Goal: Find specific fact: Find contact information

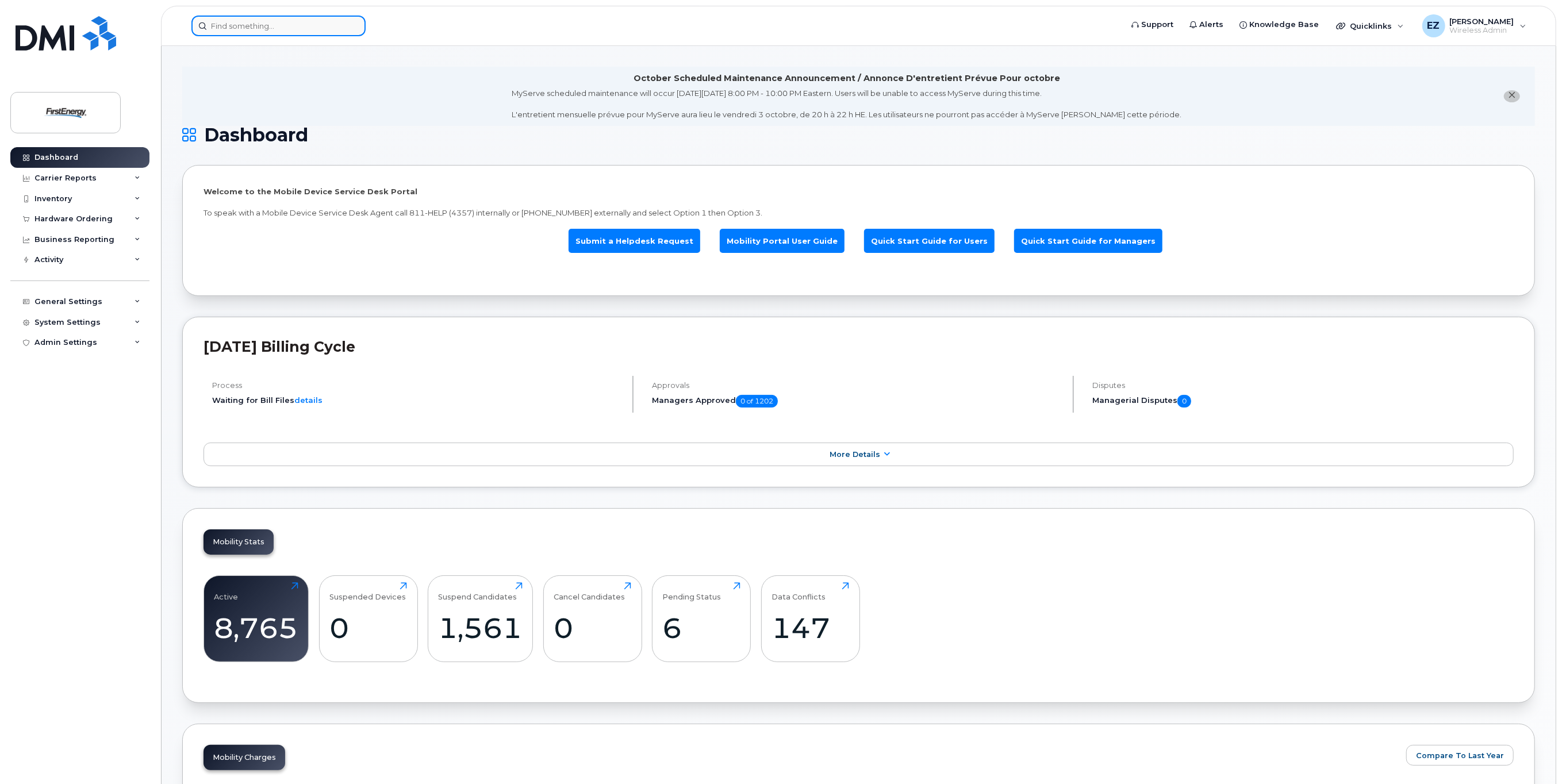
click at [307, 25] on input at bounding box center [278, 26] width 174 height 21
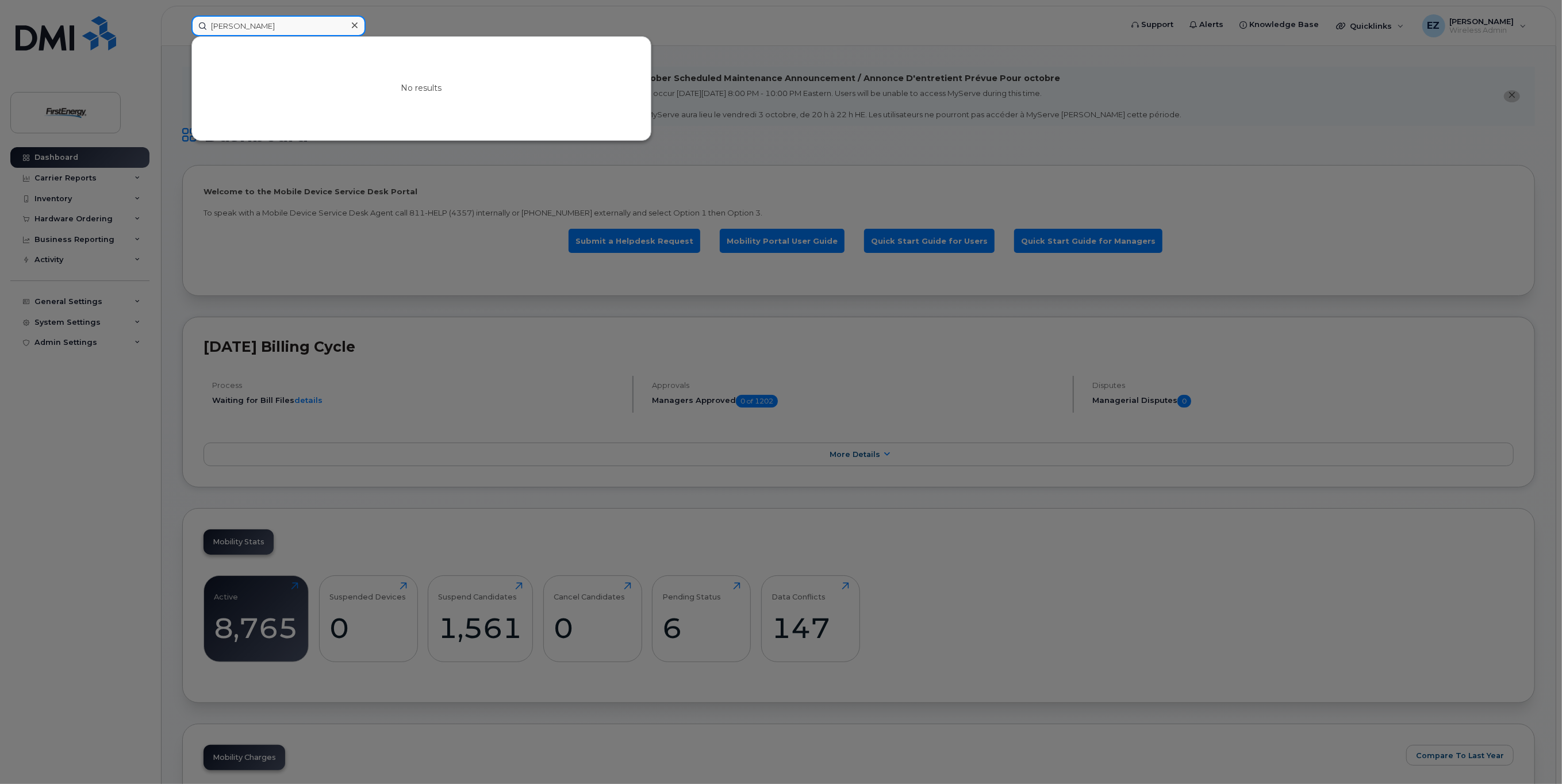
drag, startPoint x: 273, startPoint y: 23, endPoint x: 126, endPoint y: 0, distance: 148.8
click at [182, 15] on div "Snyder,Rod No results" at bounding box center [652, 26] width 941 height 21
drag, startPoint x: 290, startPoint y: 26, endPoint x: 167, endPoint y: 18, distance: 123.3
click at [182, 18] on div "Rodney Snyder No results" at bounding box center [652, 26] width 941 height 21
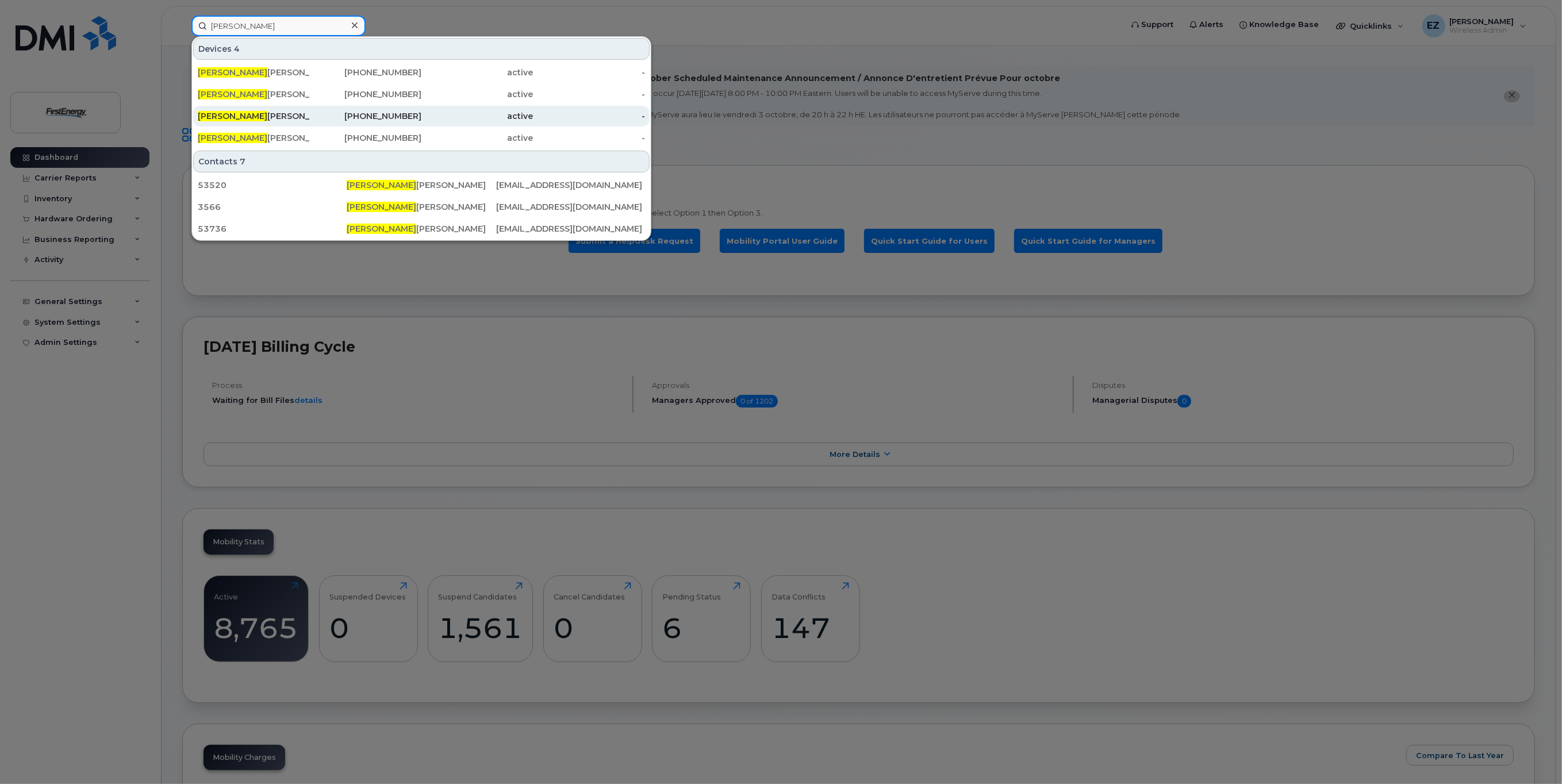
type input "Rodney E"
click at [339, 115] on div "[PHONE_NUMBER]" at bounding box center [365, 116] width 112 height 11
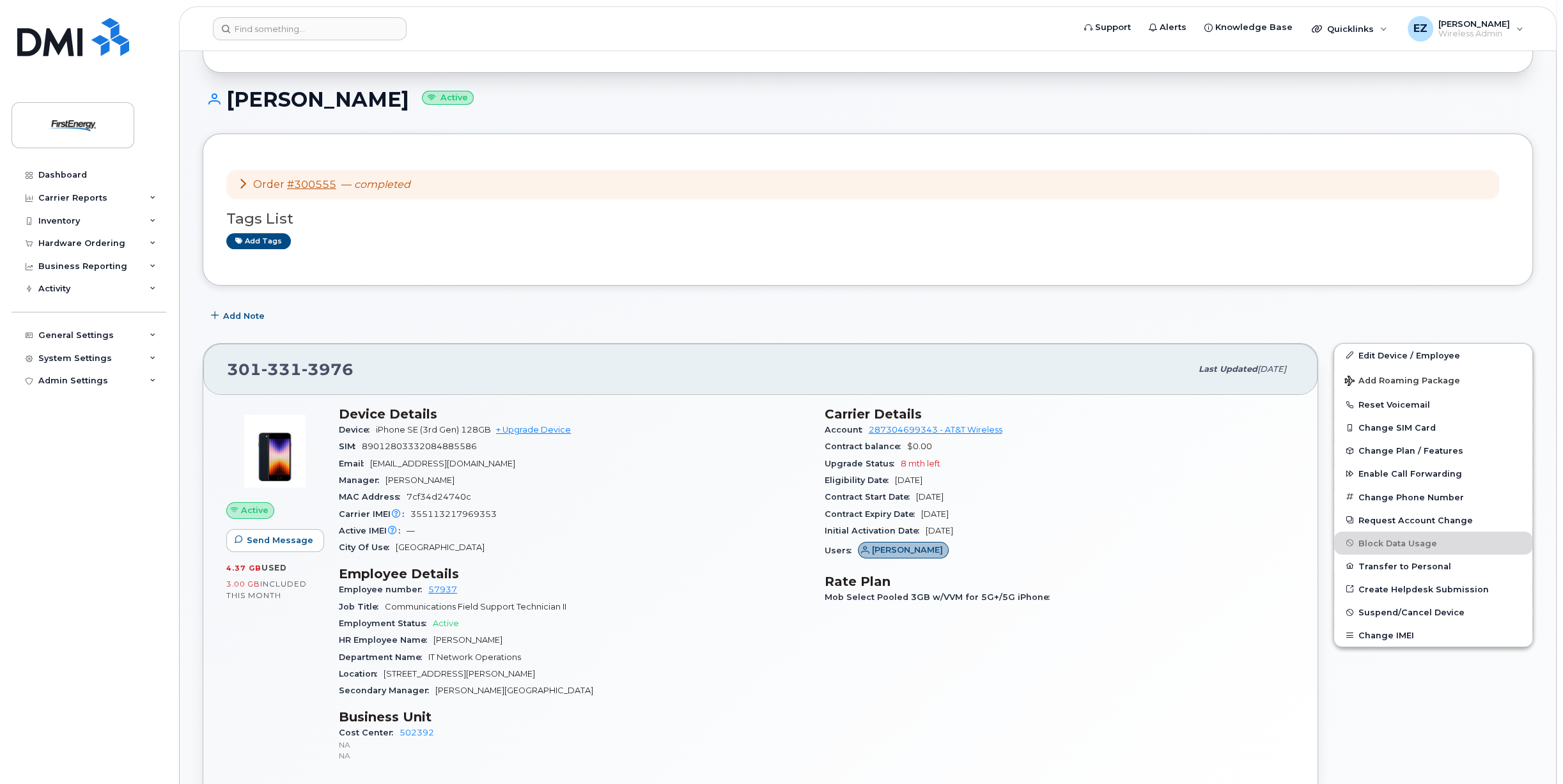
scroll to position [192, 0]
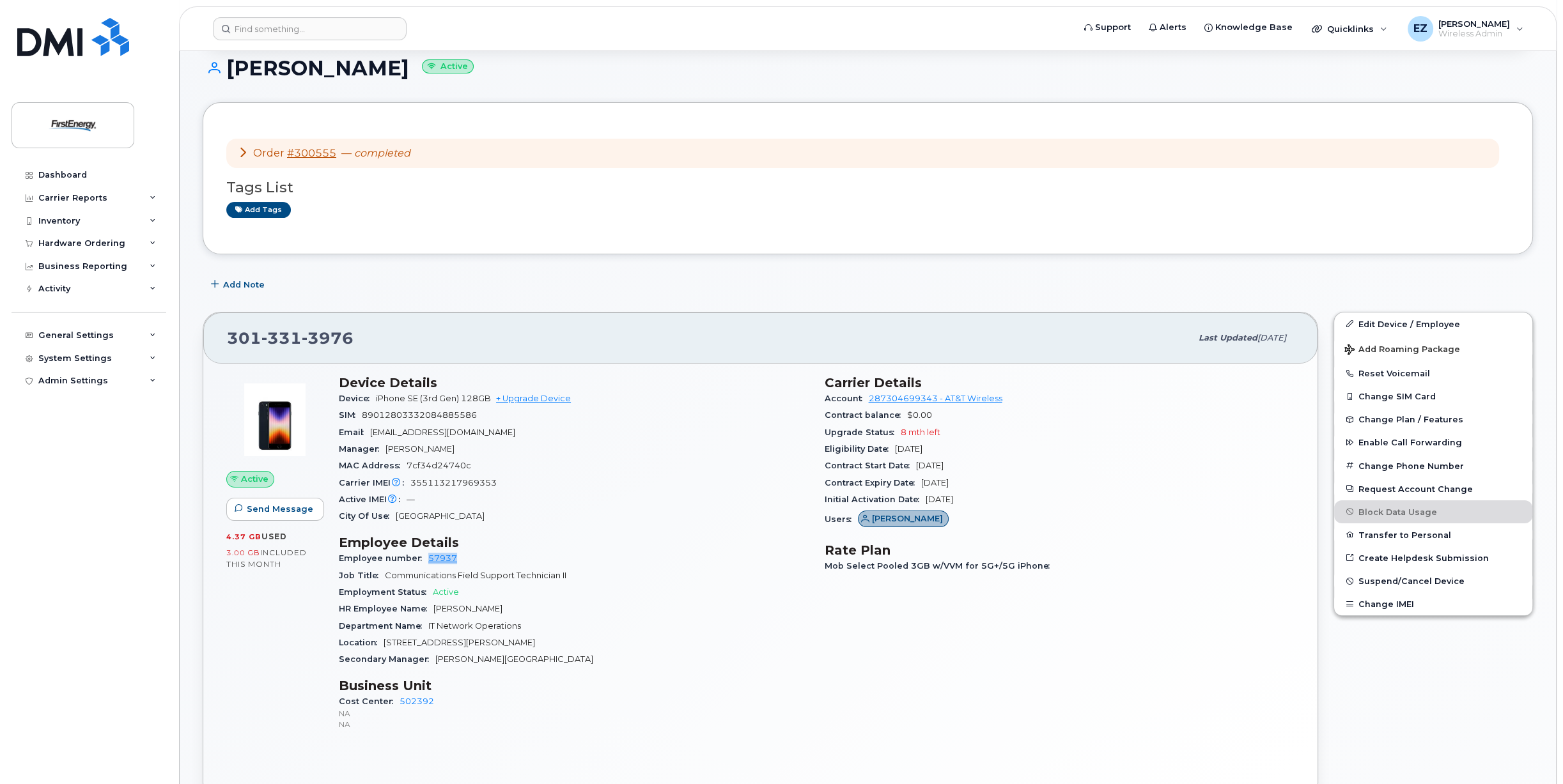
drag, startPoint x: 477, startPoint y: 557, endPoint x: 425, endPoint y: 561, distance: 52.2
click at [425, 561] on div "Employee number 57937" at bounding box center [574, 559] width 470 height 16
copy link "57937"
click at [317, 34] on input at bounding box center [309, 28] width 193 height 23
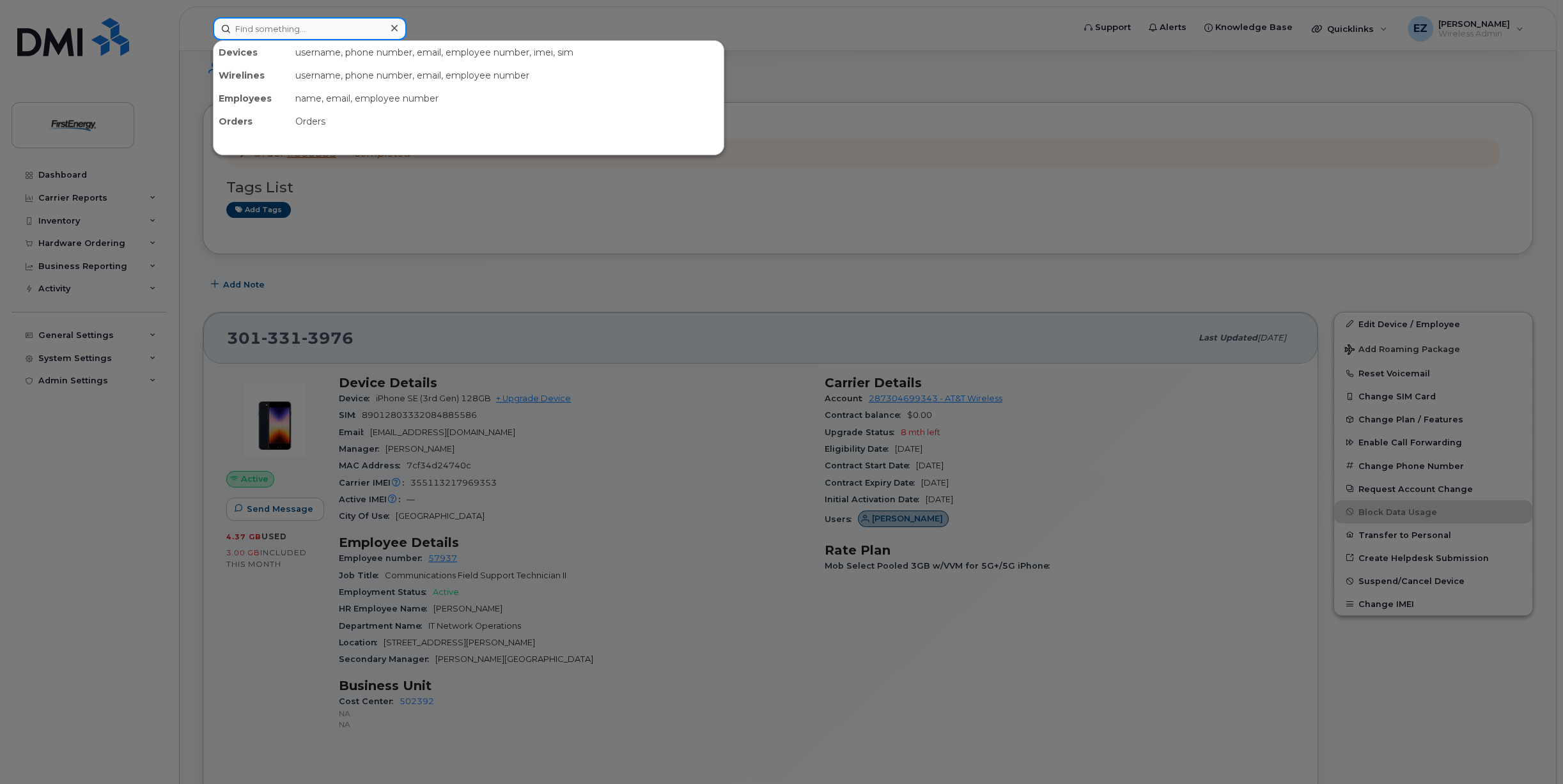
paste input "57937"
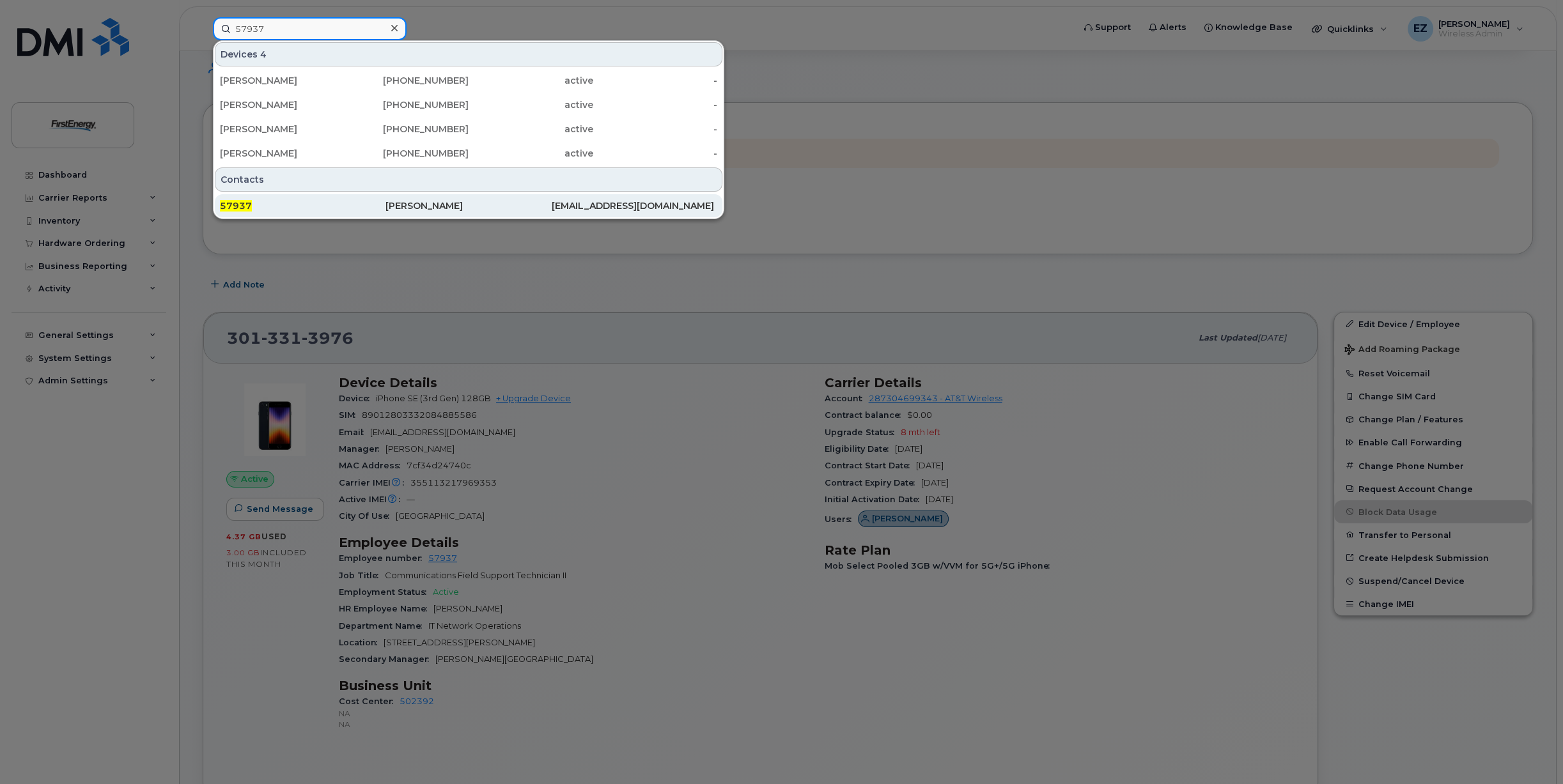
type input "57937"
click at [394, 208] on div "[PERSON_NAME]" at bounding box center [468, 205] width 166 height 13
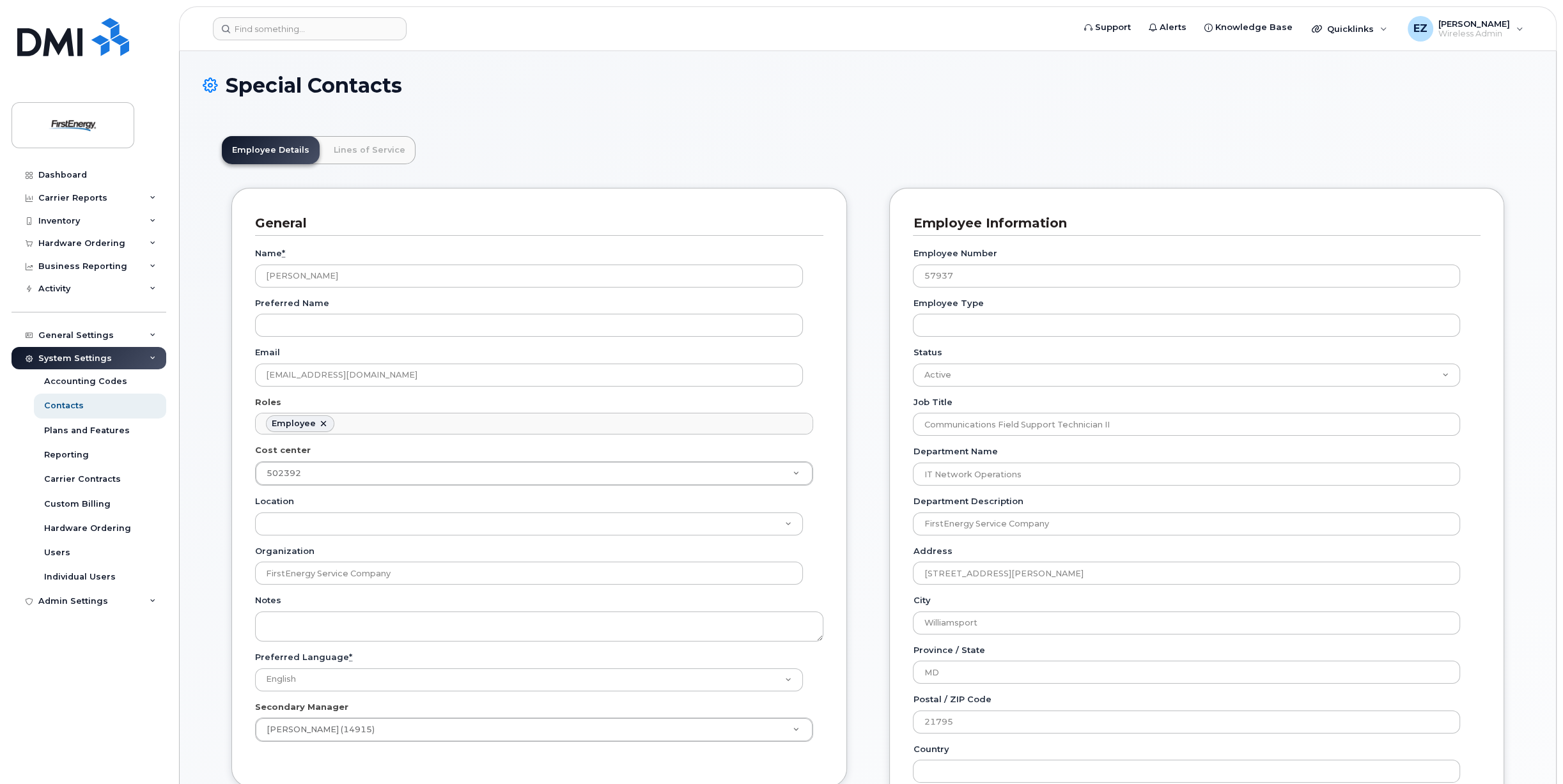
scroll to position [38, 0]
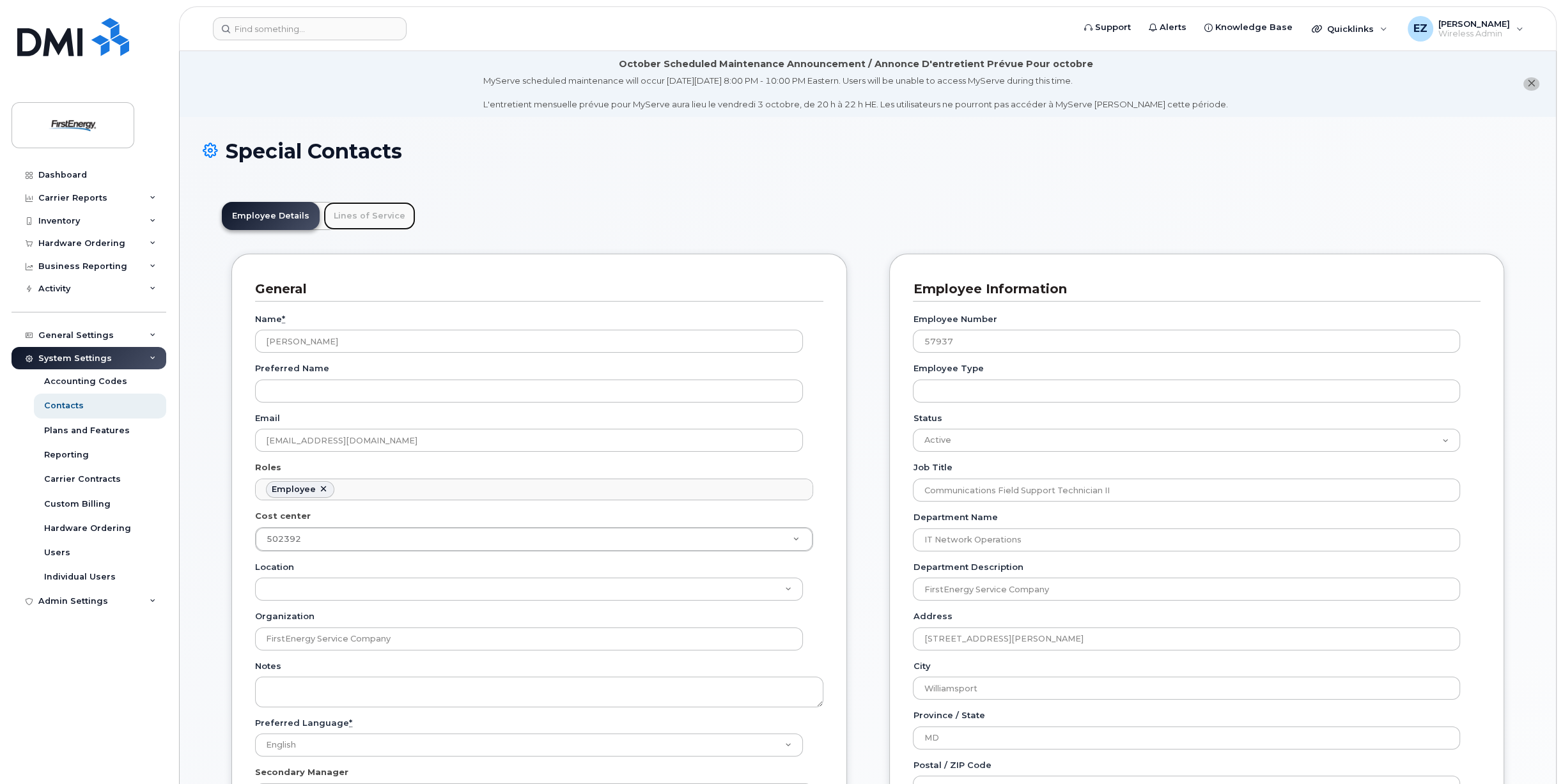
click at [343, 220] on link "Lines of Service" at bounding box center [369, 216] width 92 height 28
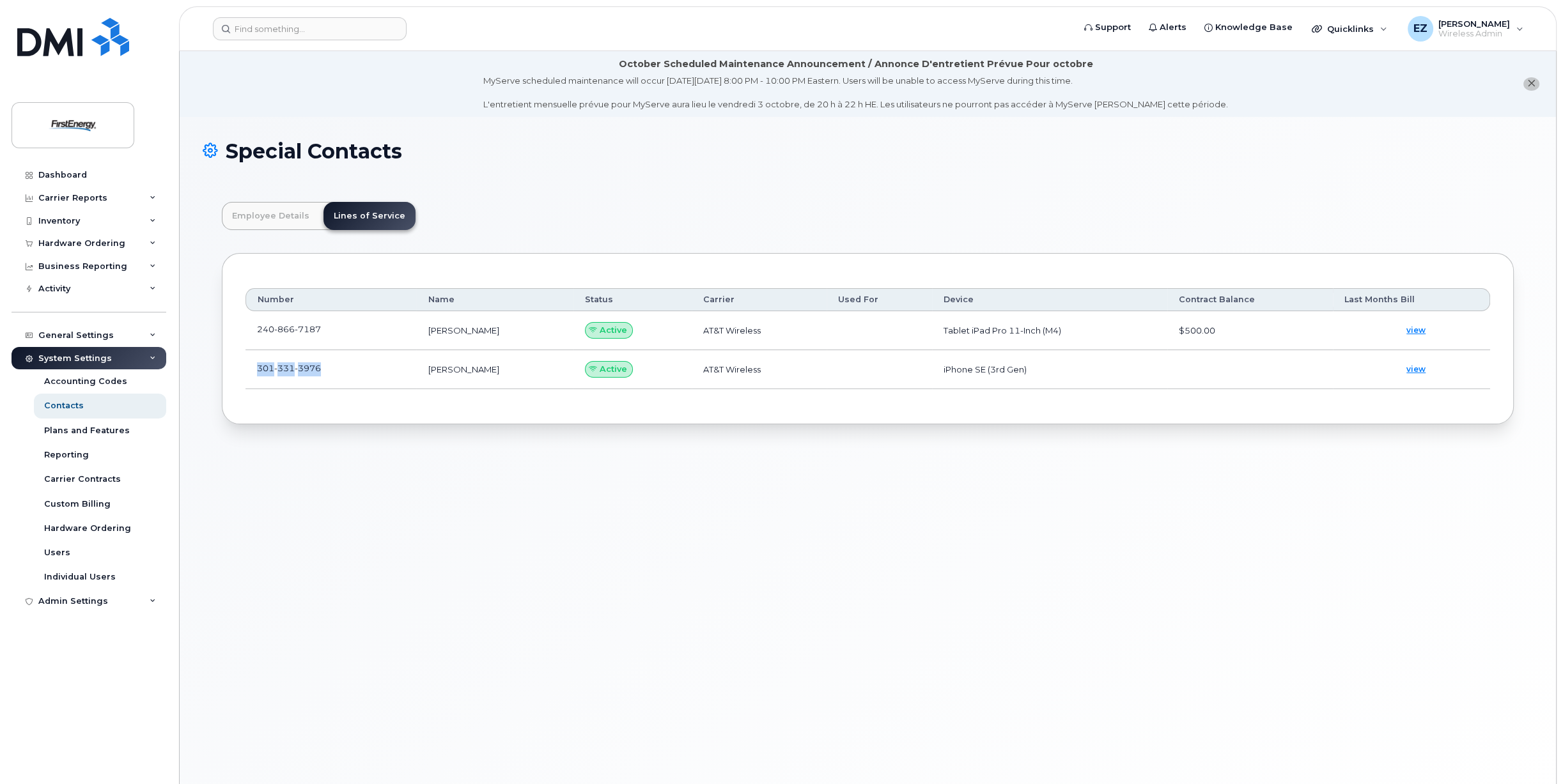
drag, startPoint x: 256, startPoint y: 370, endPoint x: 320, endPoint y: 376, distance: 64.3
click at [320, 376] on td "301 331 3976" at bounding box center [331, 370] width 171 height 39
copy span "301 331 3976"
click at [309, 367] on span "3976" at bounding box center [308, 368] width 26 height 10
click at [1417, 367] on span "view" at bounding box center [1416, 369] width 19 height 11
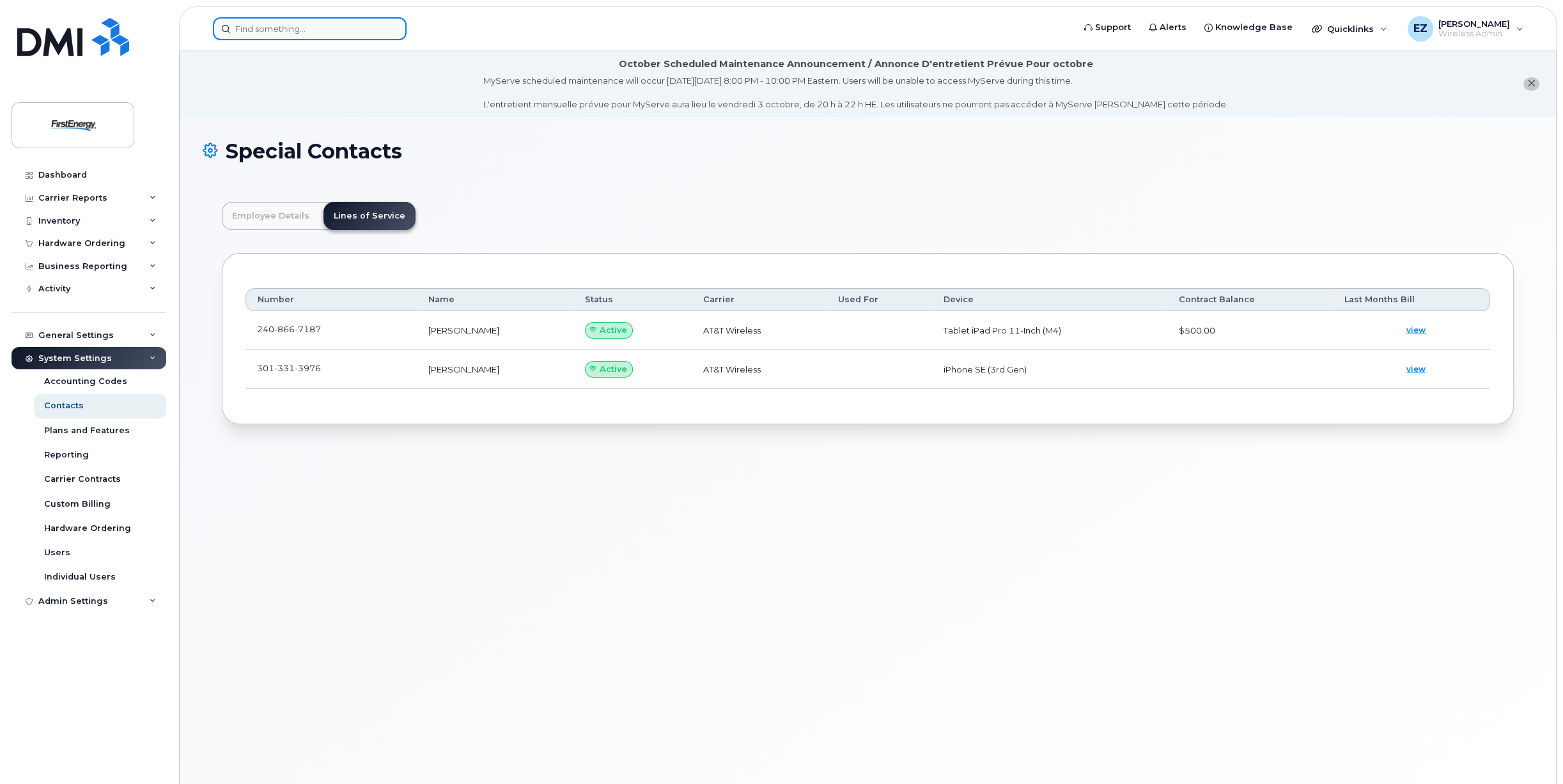
click at [316, 27] on input at bounding box center [309, 28] width 193 height 23
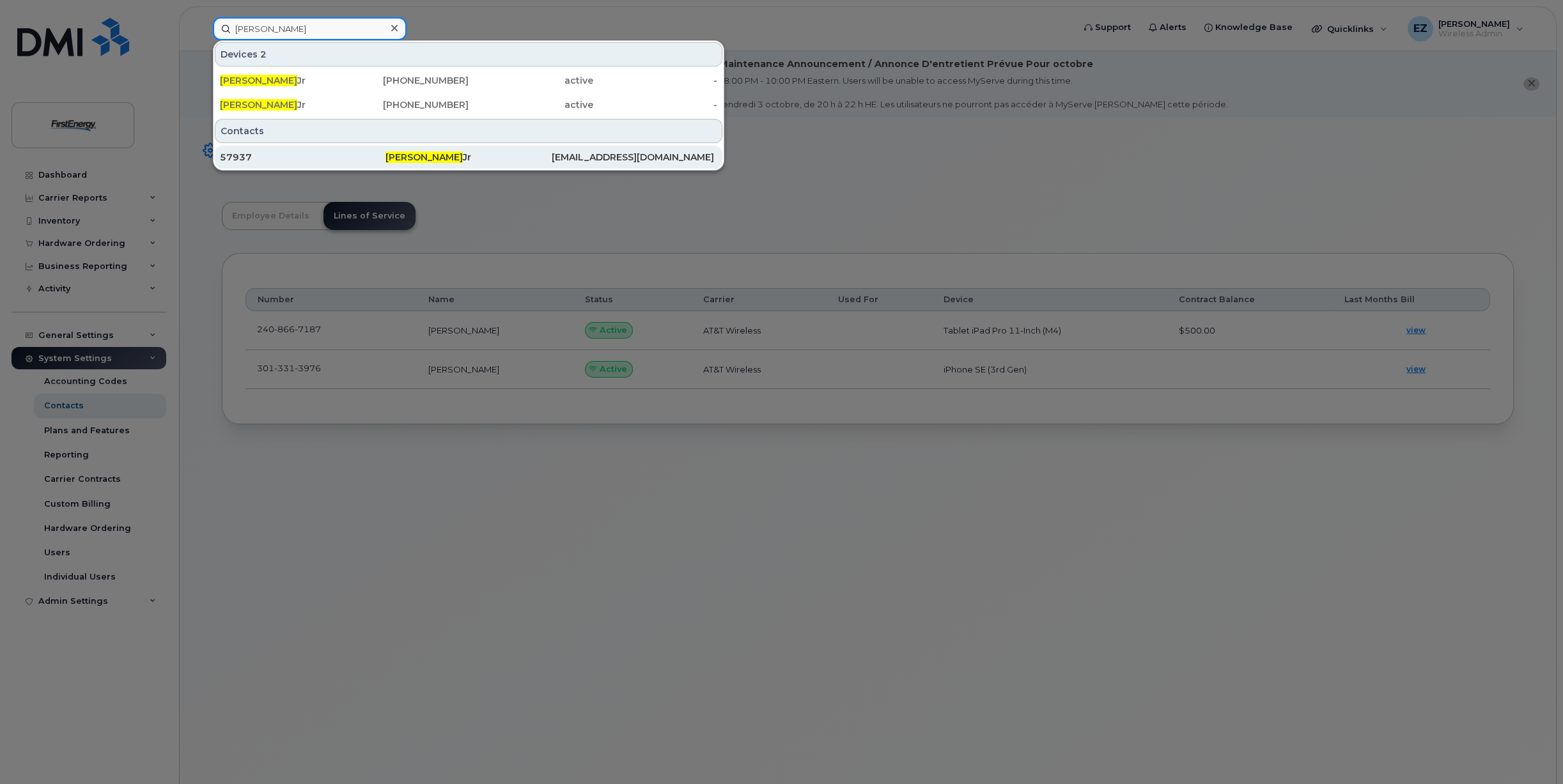
type input "Rodney E Snyder"
click at [394, 158] on span "Rodney E Snyder" at bounding box center [424, 157] width 78 height 11
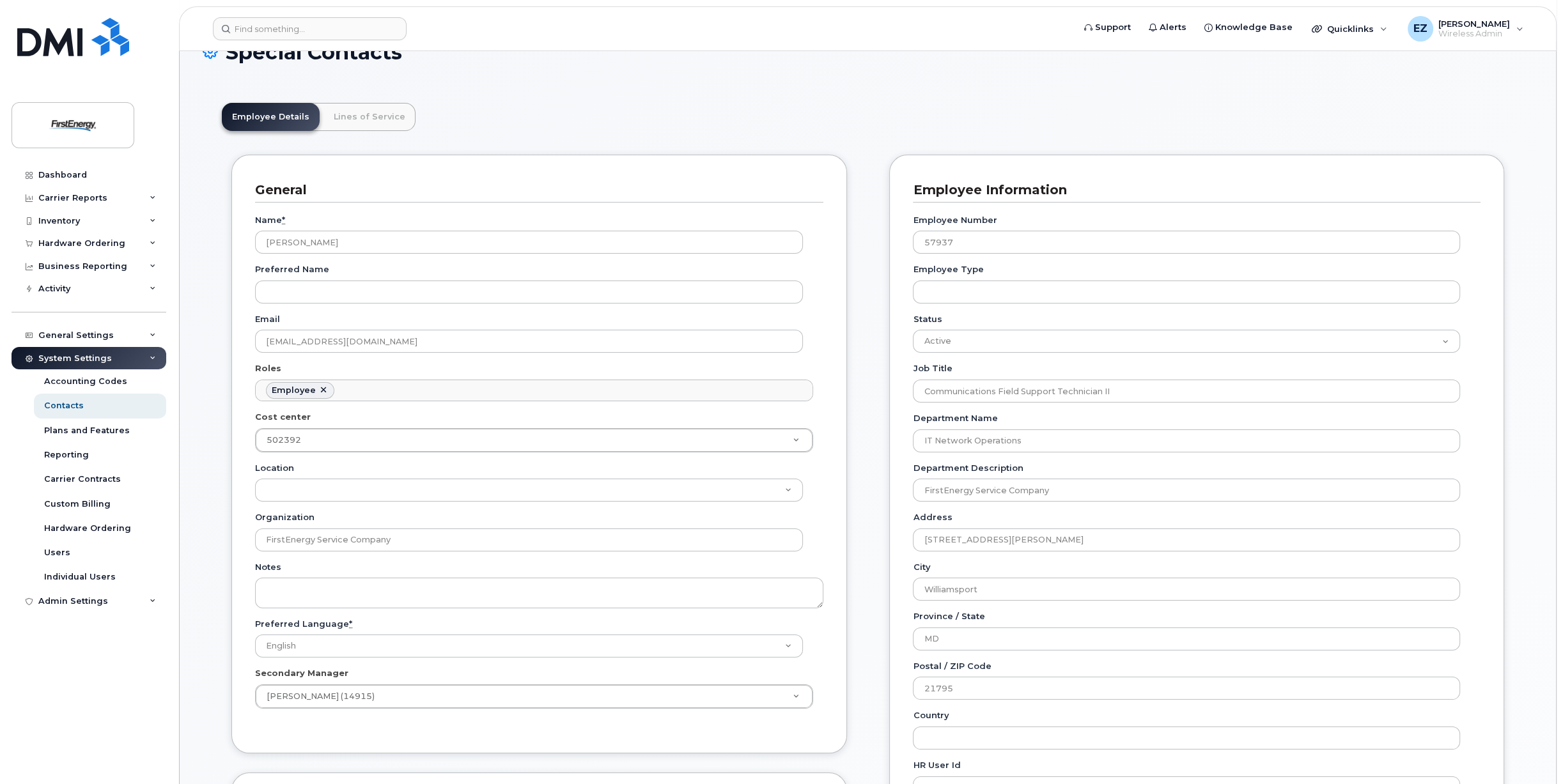
scroll to position [128, 0]
